Goal: Task Accomplishment & Management: Use online tool/utility

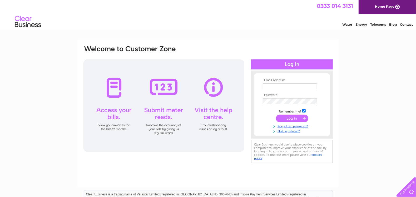
click at [308, 85] on input "text" at bounding box center [290, 86] width 54 height 6
type input "observatoryhotel@outlook.com"
click at [276, 115] on input "submit" at bounding box center [292, 118] width 32 height 7
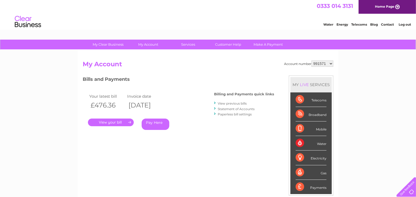
click at [373, 110] on div "My Clear Business Login Details My Details My Preferences Link Account My Accou…" at bounding box center [208, 177] width 416 height 275
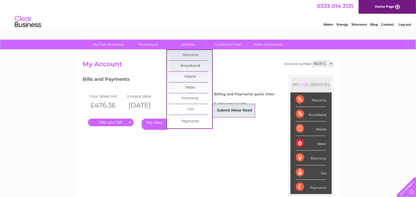
click at [228, 112] on link "Submit Meter Read" at bounding box center [234, 110] width 43 height 11
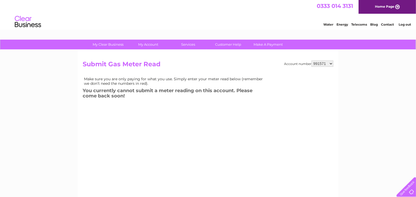
click at [332, 63] on select "991571 1090192" at bounding box center [323, 63] width 22 height 6
select select "1090192"
click at [312, 60] on select "991571 1090192" at bounding box center [323, 63] width 22 height 6
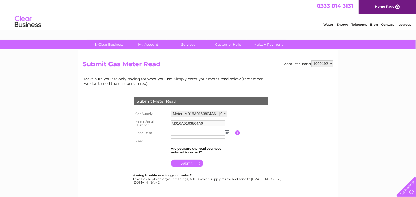
click at [227, 129] on td at bounding box center [203, 132] width 66 height 8
click at [227, 133] on img at bounding box center [227, 132] width 4 height 4
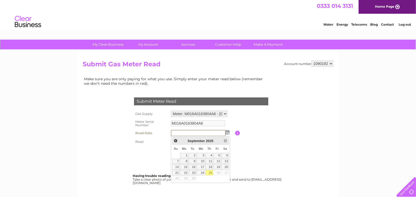
click at [211, 173] on link "25" at bounding box center [209, 172] width 7 height 5
type input "[DATE]"
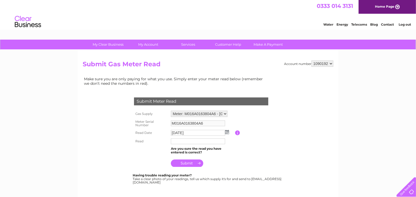
click at [187, 144] on input "text" at bounding box center [198, 141] width 54 height 6
type input "219420"
click at [183, 163] on input "submit" at bounding box center [187, 163] width 32 height 7
